Goal: Task Accomplishment & Management: Manage account settings

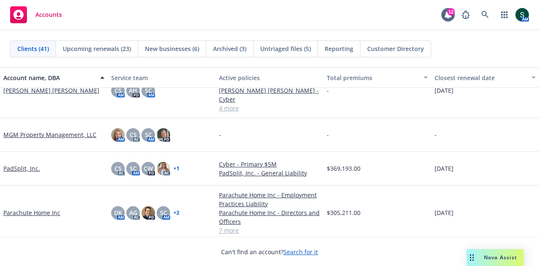
scroll to position [801, 0]
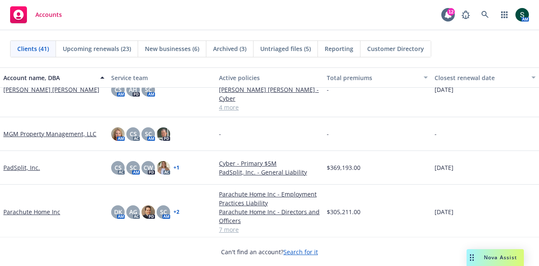
click at [19, 163] on link "PadSplit, Inc." at bounding box center [21, 167] width 37 height 9
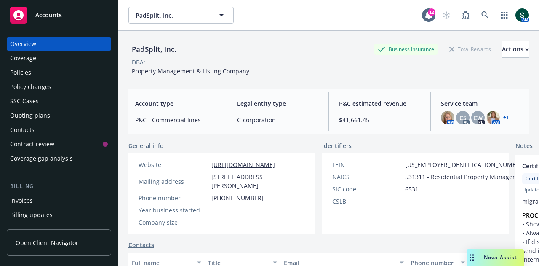
click at [38, 69] on div "Policies" at bounding box center [59, 72] width 98 height 13
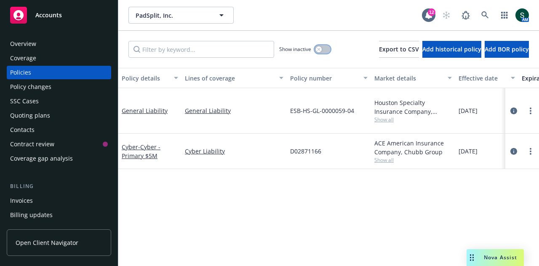
click at [316, 48] on div "button" at bounding box center [319, 49] width 6 height 6
